Goal: Obtain resource: Download file/media

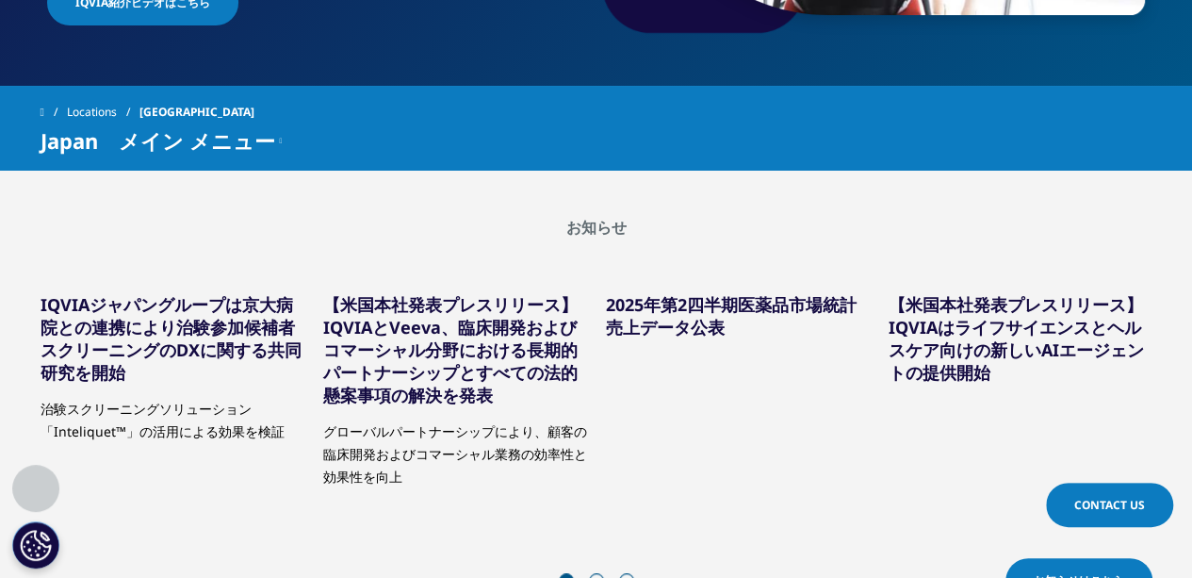
scroll to position [565, 0]
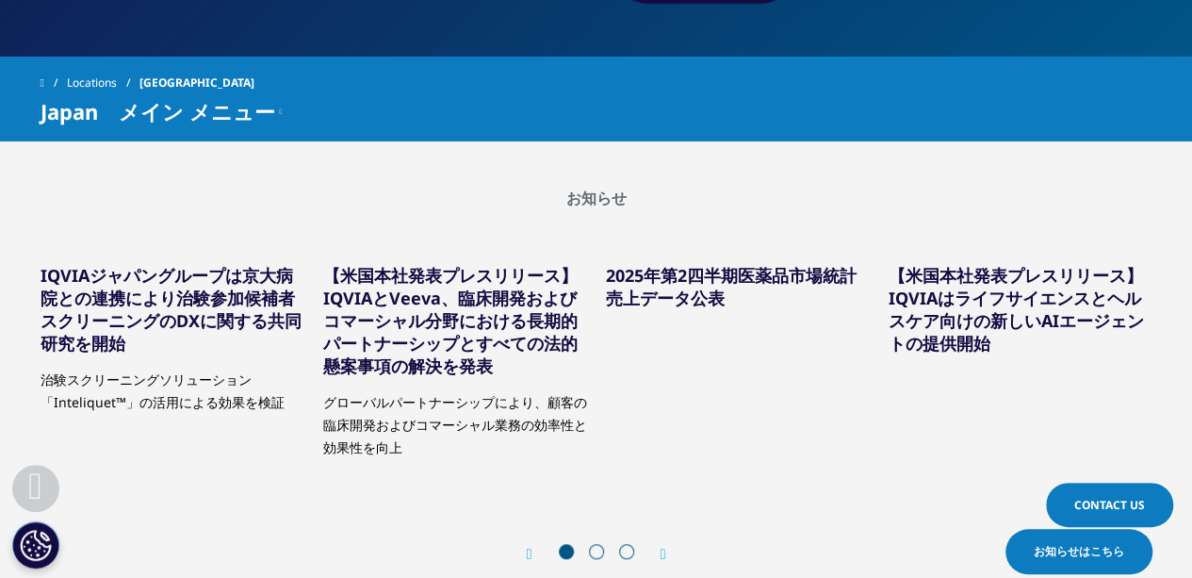
click at [662, 277] on link "2025年第2四半期医薬品市場統計売上データ公表" at bounding box center [731, 286] width 251 height 45
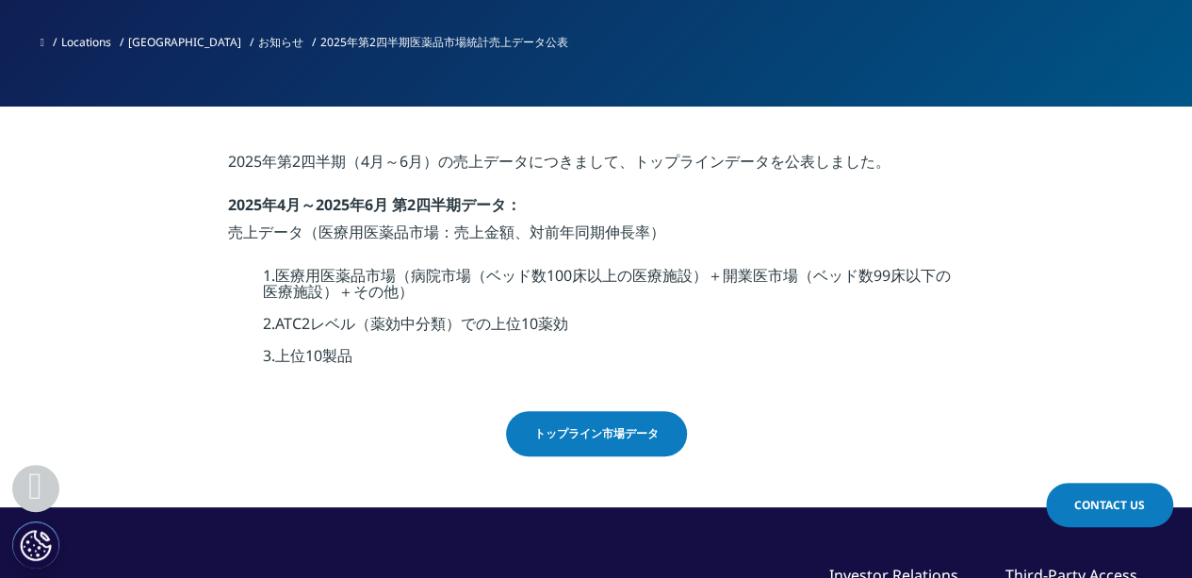
scroll to position [565, 0]
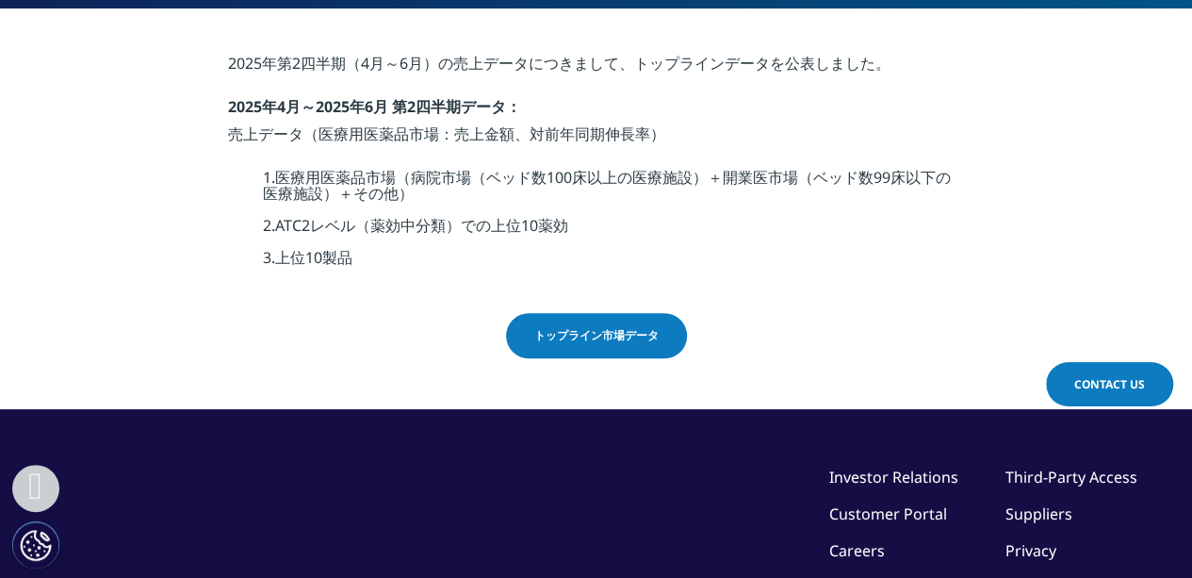
click at [592, 342] on span "トップライン市場データ" at bounding box center [596, 335] width 124 height 17
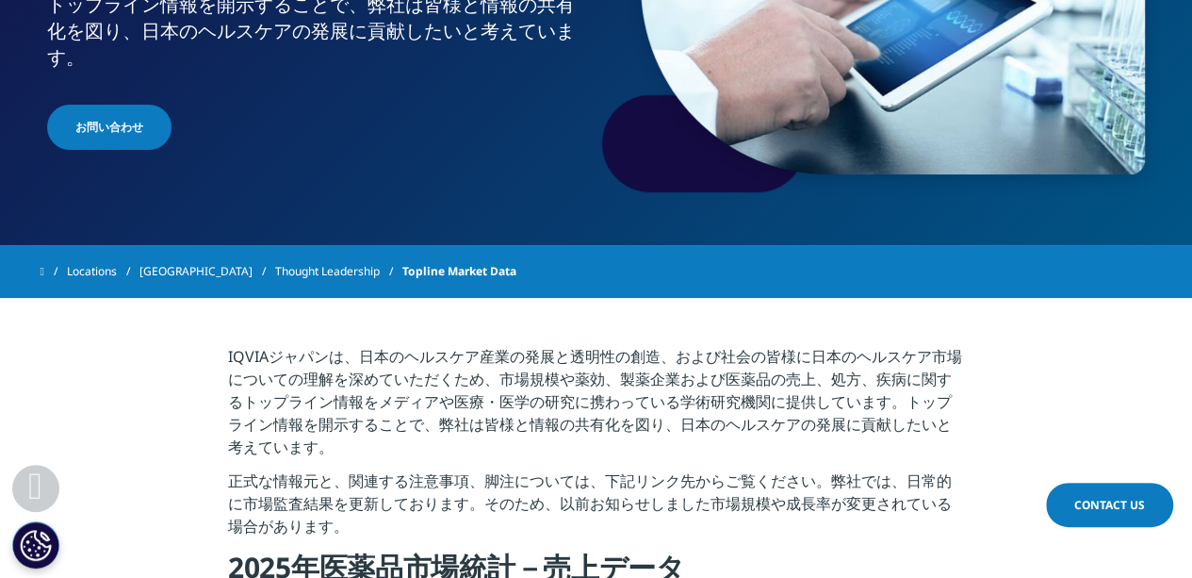
scroll to position [660, 0]
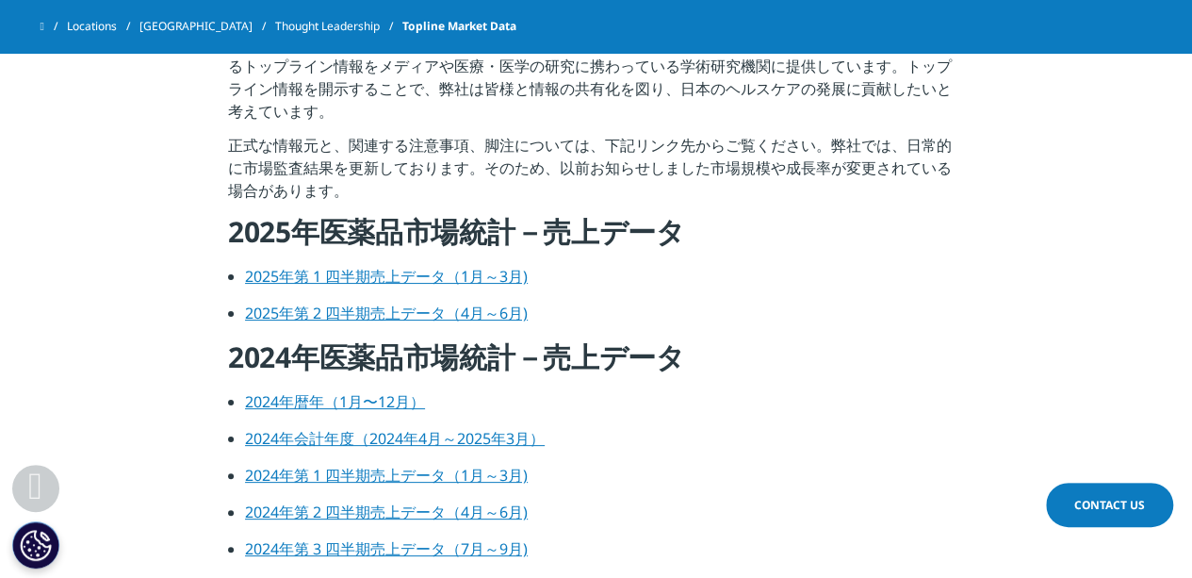
click at [493, 314] on link "2025年第 2 四半期売上データ（4月～6月)" at bounding box center [386, 313] width 283 height 21
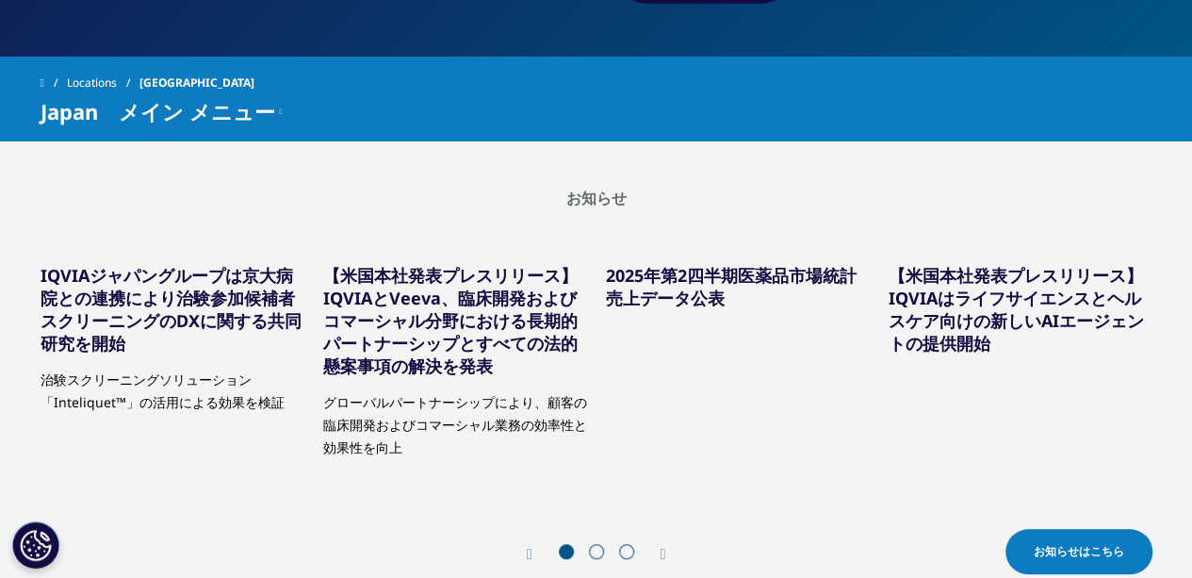
click at [929, 294] on link "【米国本社発表プレスリリース】IQVIAはライフサイエンスとヘルスケア向けの新しいAIエージェントの提供開始" at bounding box center [1016, 309] width 255 height 90
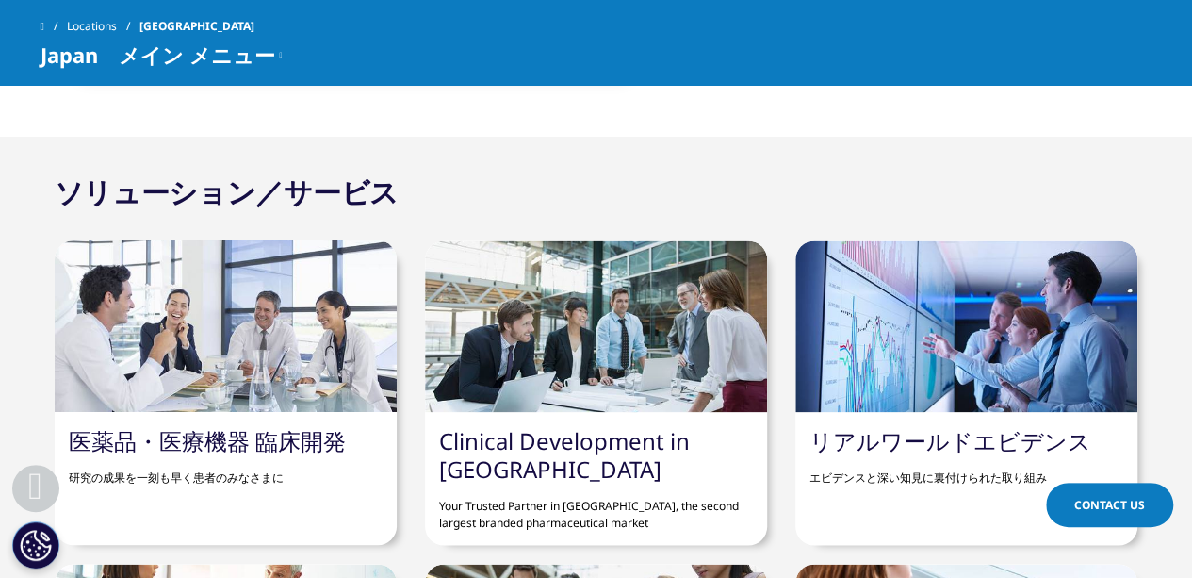
scroll to position [1508, 0]
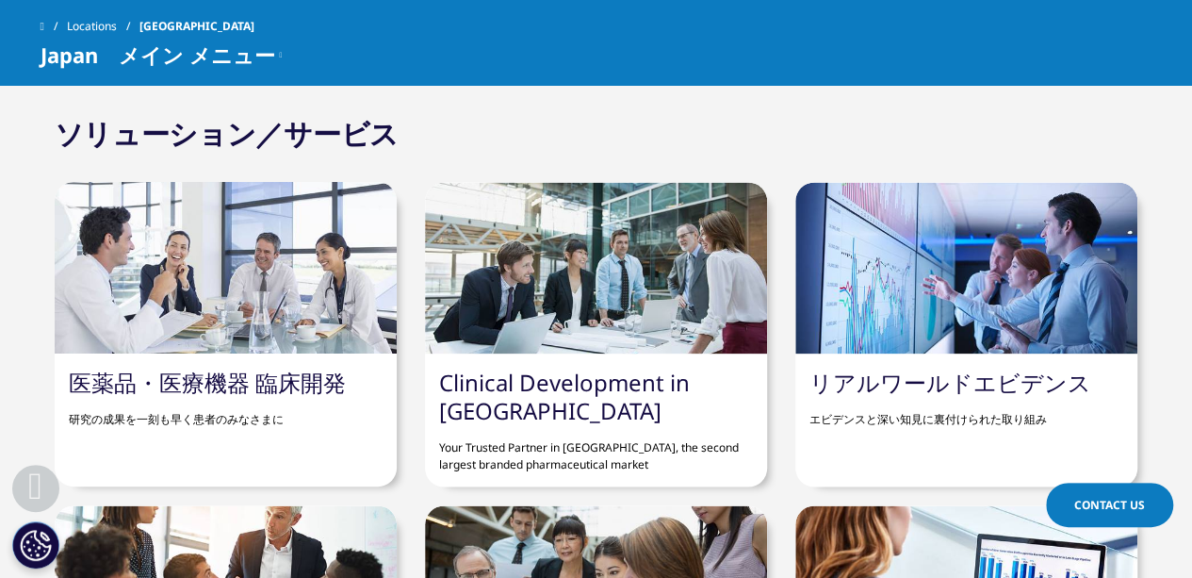
click at [923, 388] on link "リアルワールドエビデンス" at bounding box center [951, 381] width 282 height 31
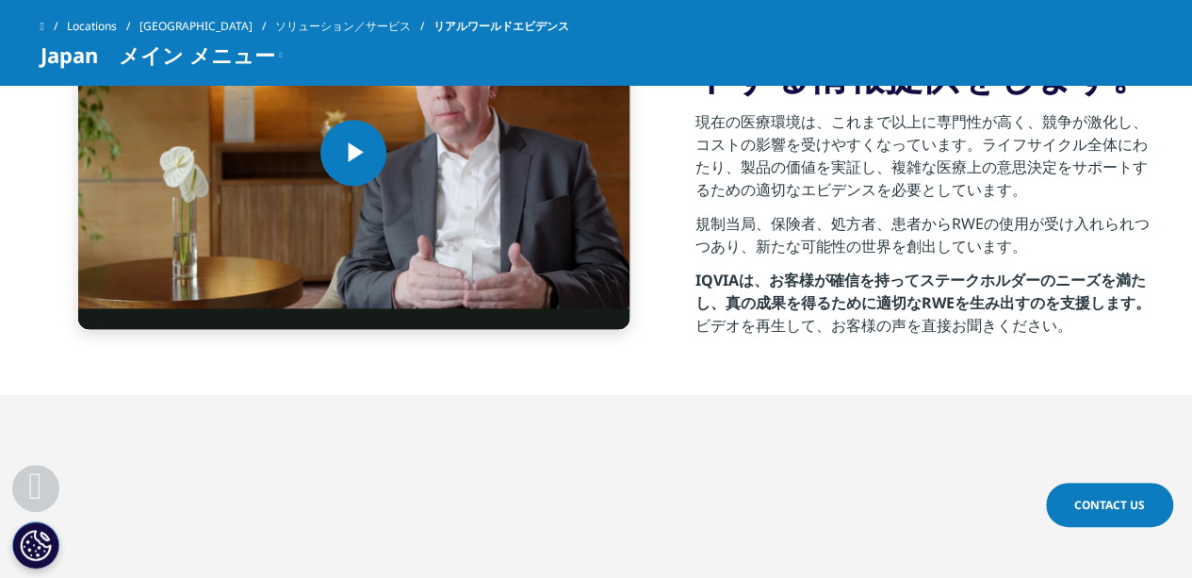
scroll to position [942, 0]
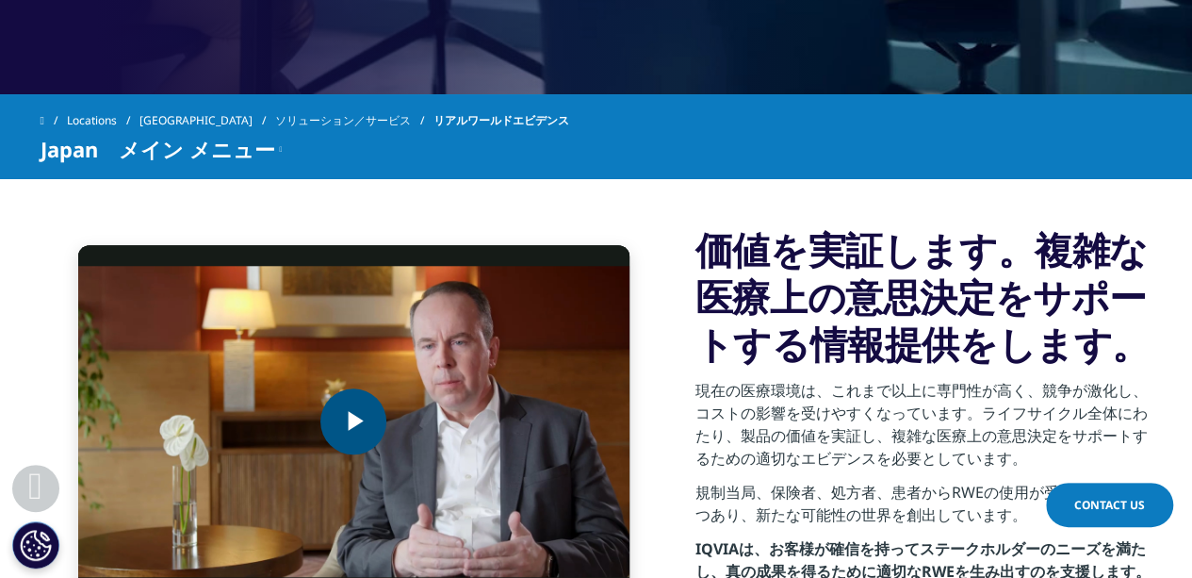
click at [353, 421] on span "Video Player" at bounding box center [353, 421] width 0 height 0
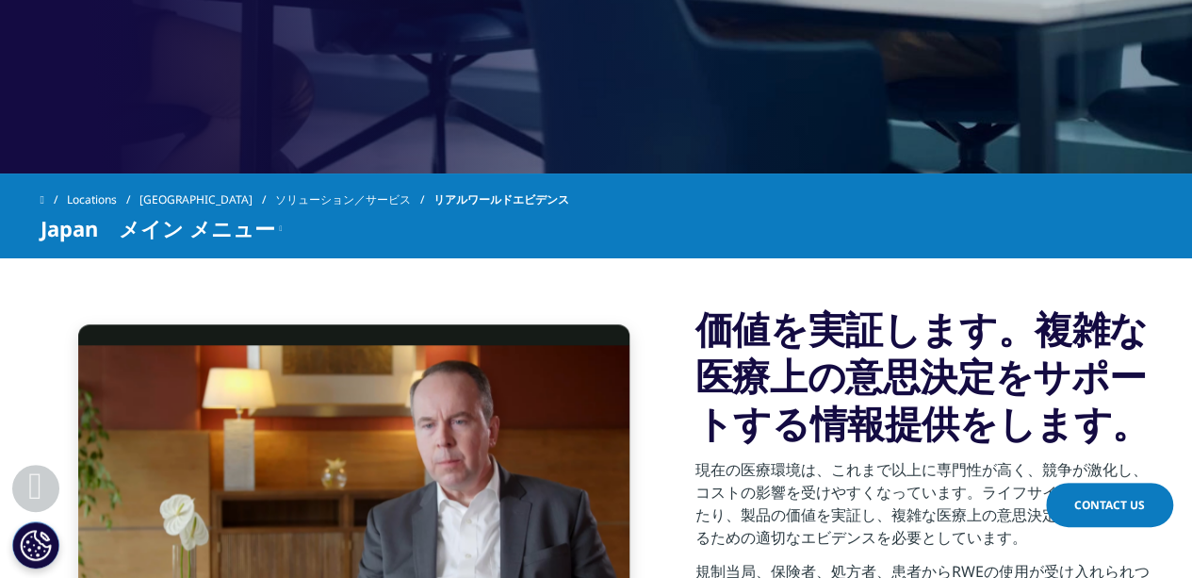
scroll to position [1052, 0]
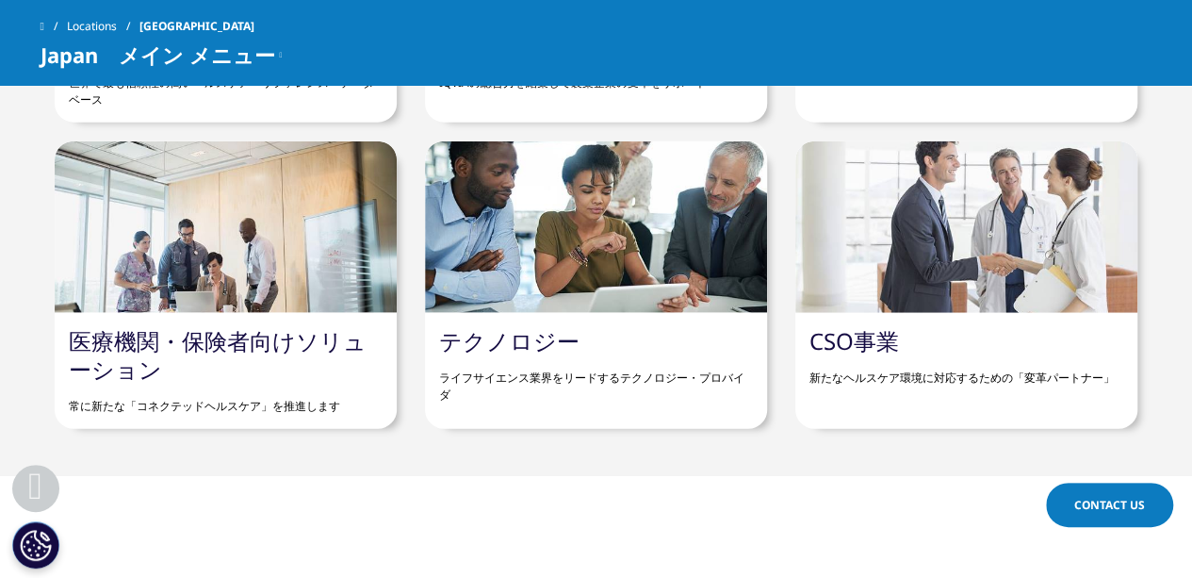
scroll to position [2168, 0]
click at [535, 351] on link "テクノロジー" at bounding box center [509, 339] width 140 height 31
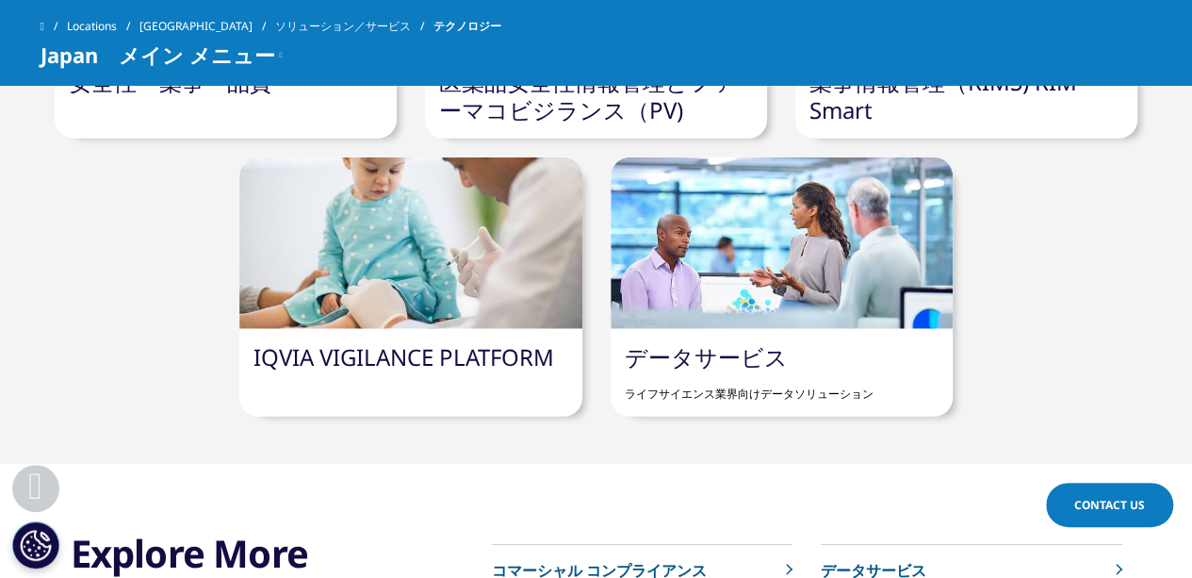
scroll to position [2639, 0]
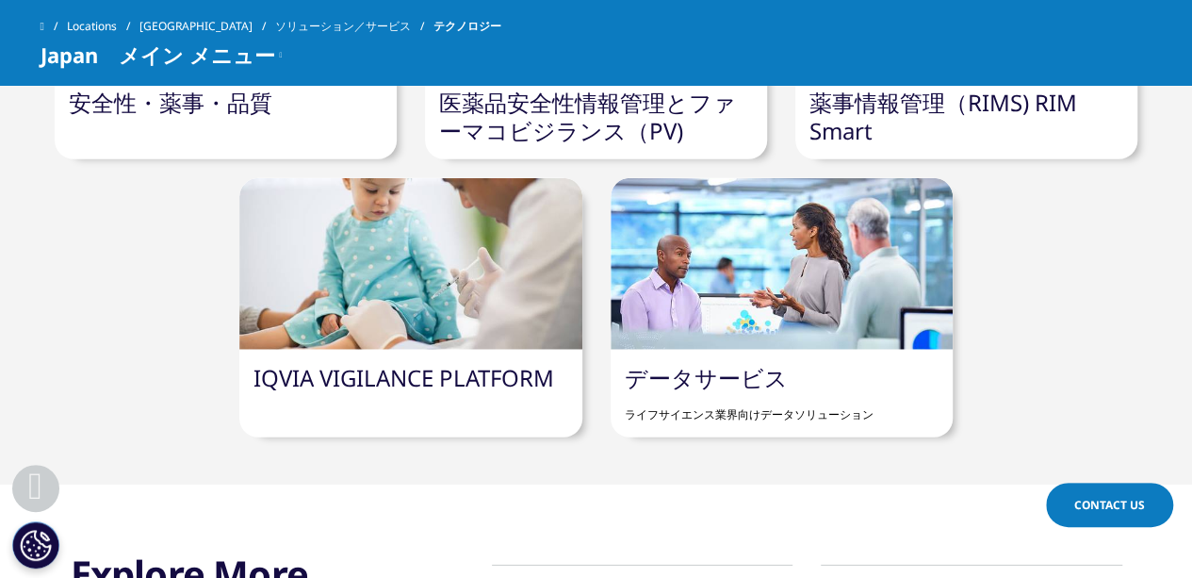
click at [717, 362] on link "データサービス" at bounding box center [706, 377] width 163 height 31
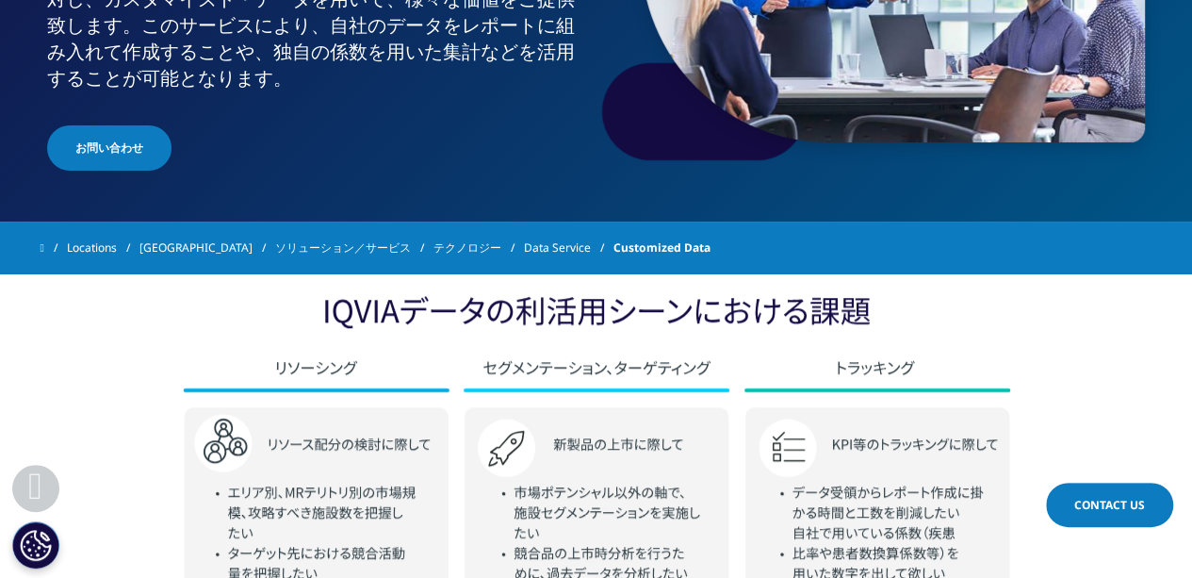
scroll to position [188, 0]
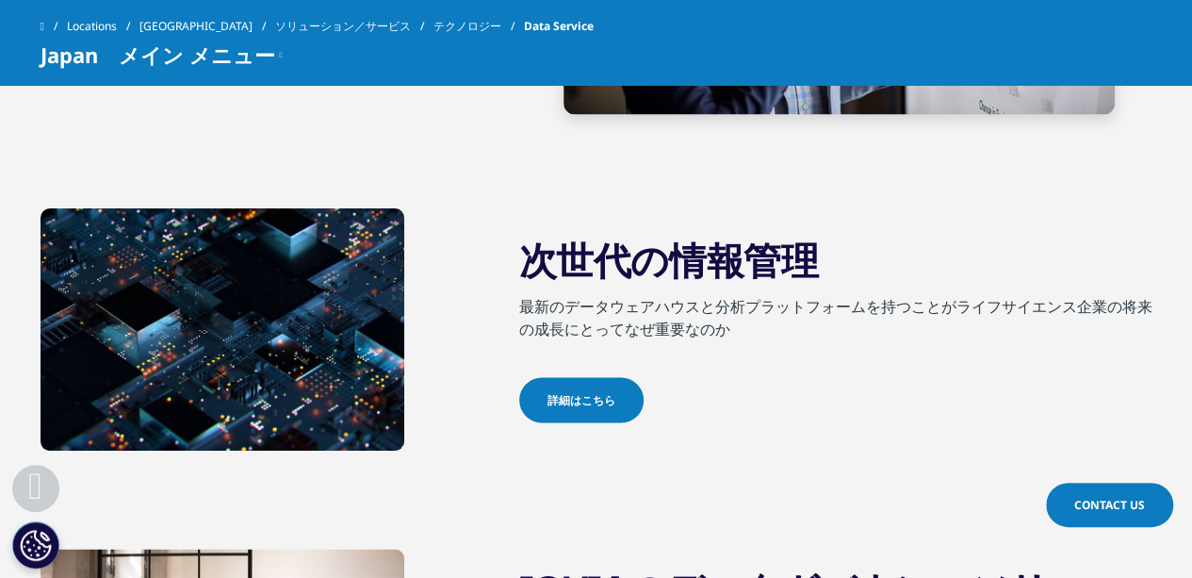
scroll to position [1508, 0]
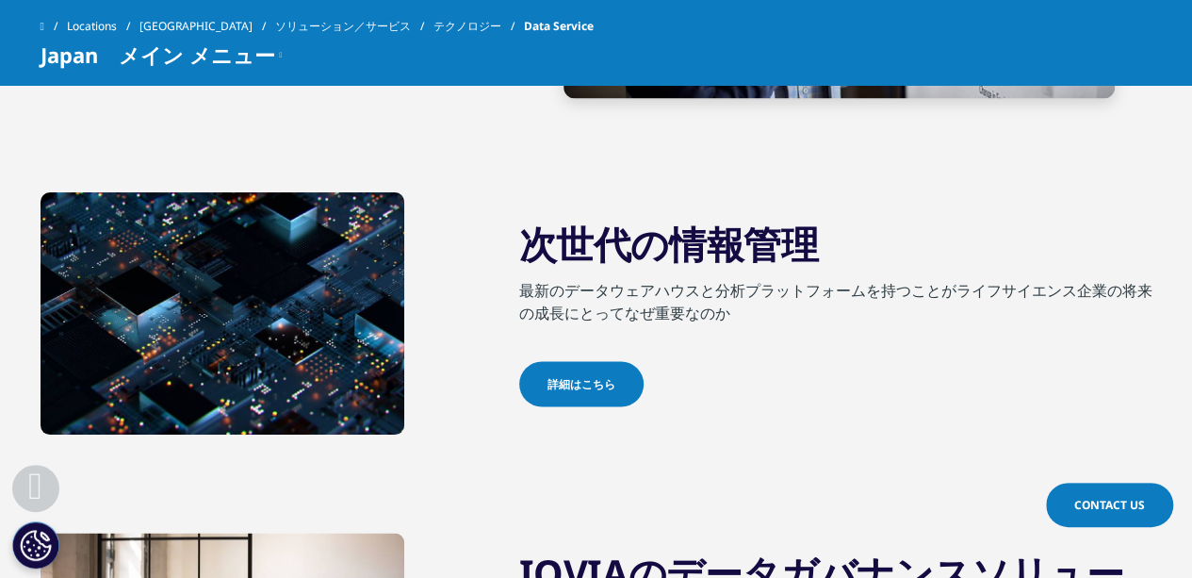
click at [582, 384] on span "詳細はこちら" at bounding box center [582, 383] width 68 height 17
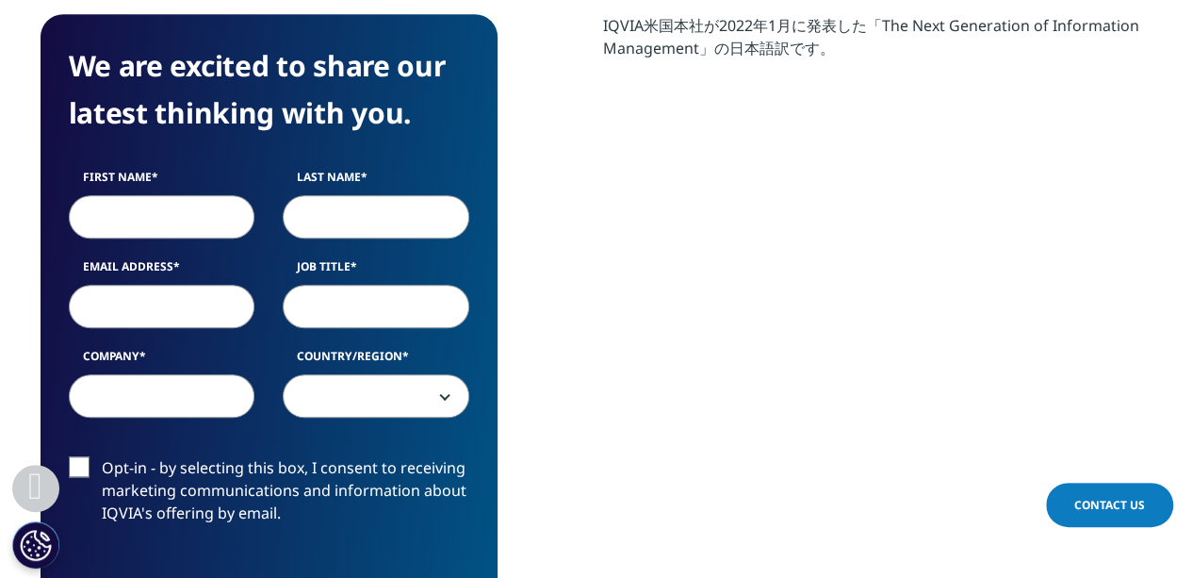
scroll to position [754, 0]
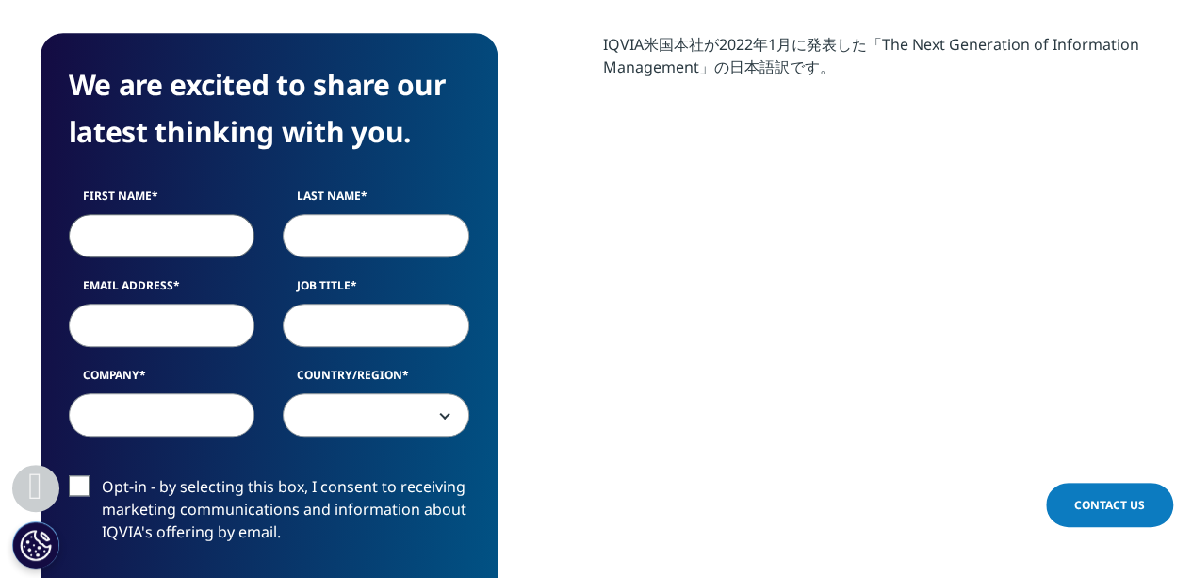
click at [123, 233] on input "First Name" at bounding box center [162, 235] width 187 height 43
type input "Hiroshi"
click at [349, 232] on input "Last Name" at bounding box center [376, 235] width 187 height 43
type input "Takeuchi"
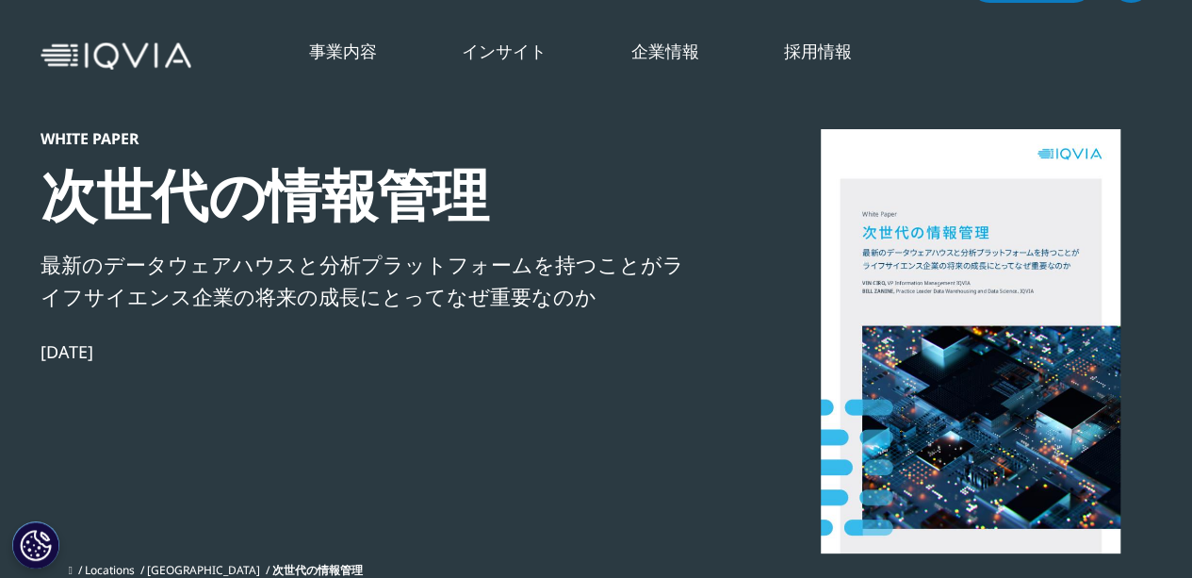
scroll to position [0, 0]
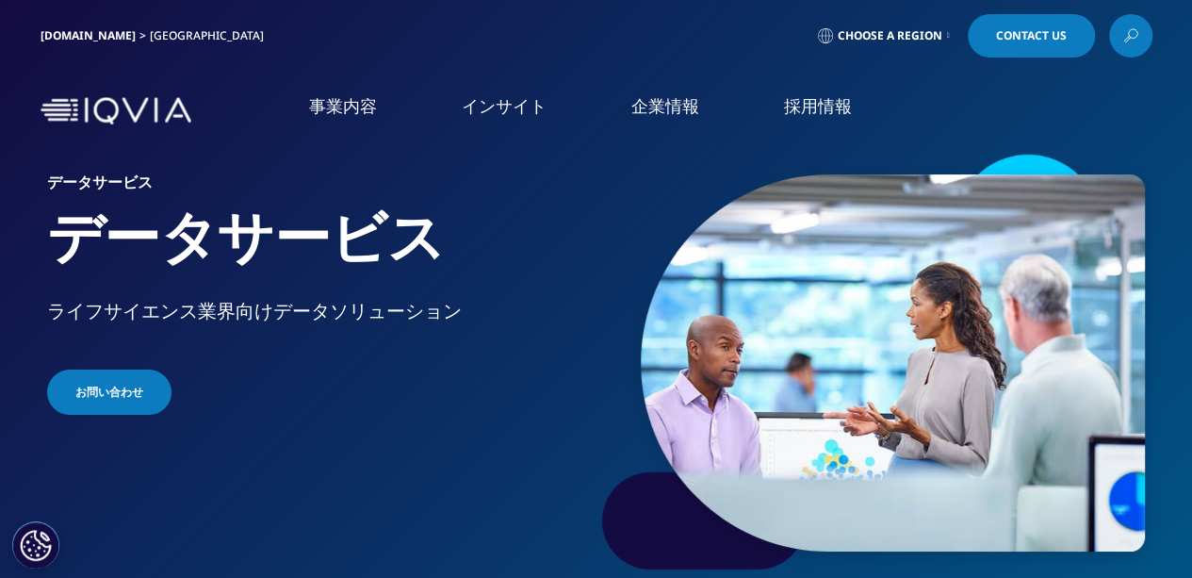
click at [79, 249] on link "IQVIAグループ" at bounding box center [222, 243] width 388 height 22
